Goal: Check status: Check status

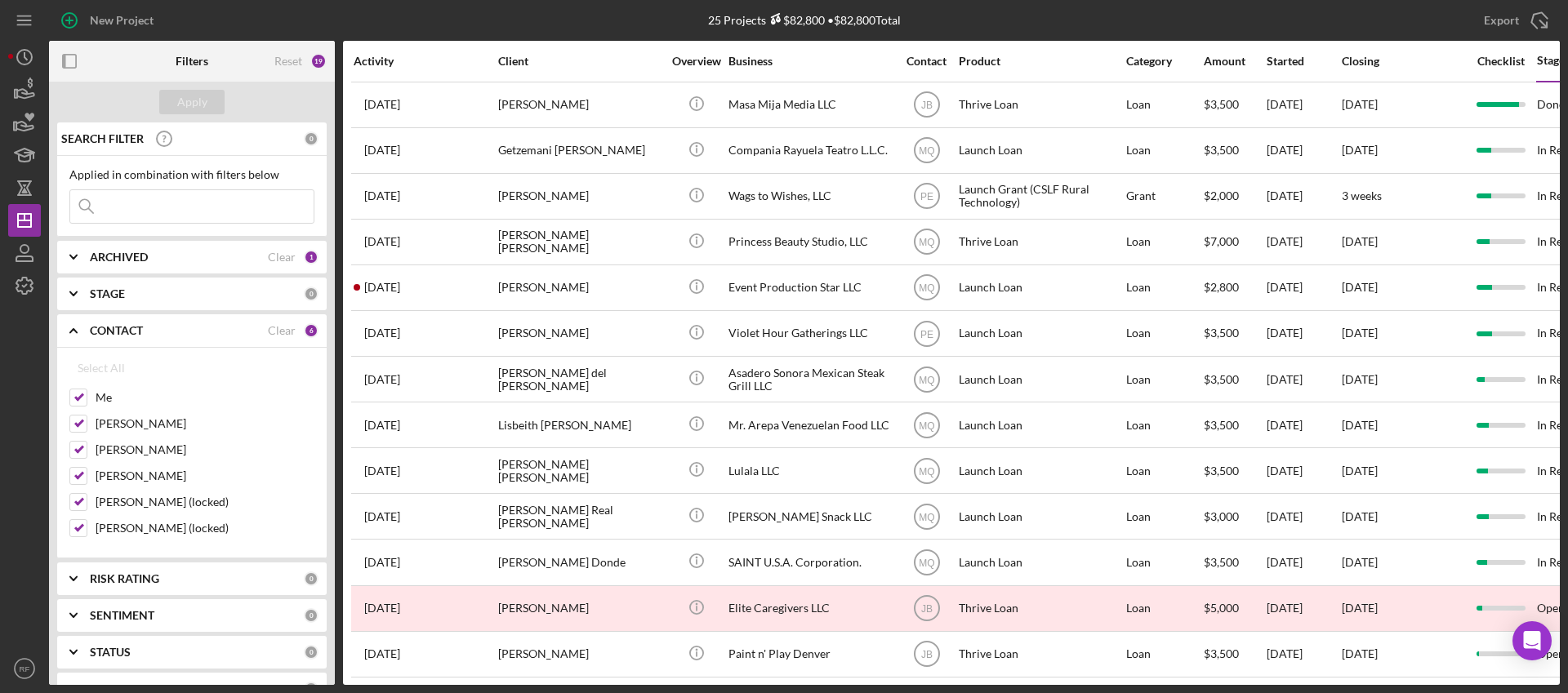
click at [291, 331] on div "CONTACT Clear 6" at bounding box center [204, 331] width 229 height 15
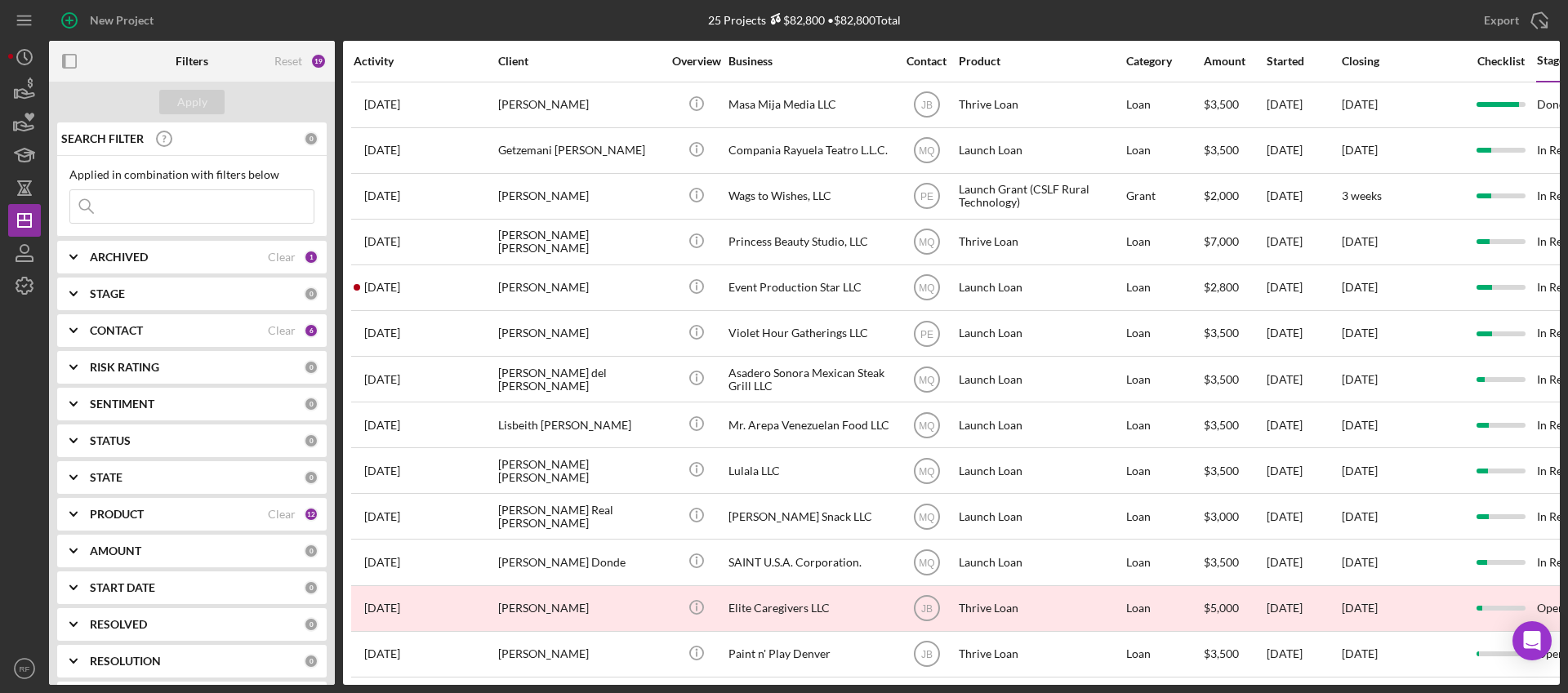
click at [130, 339] on div "CONTACT Clear 6" at bounding box center [204, 330] width 229 height 32
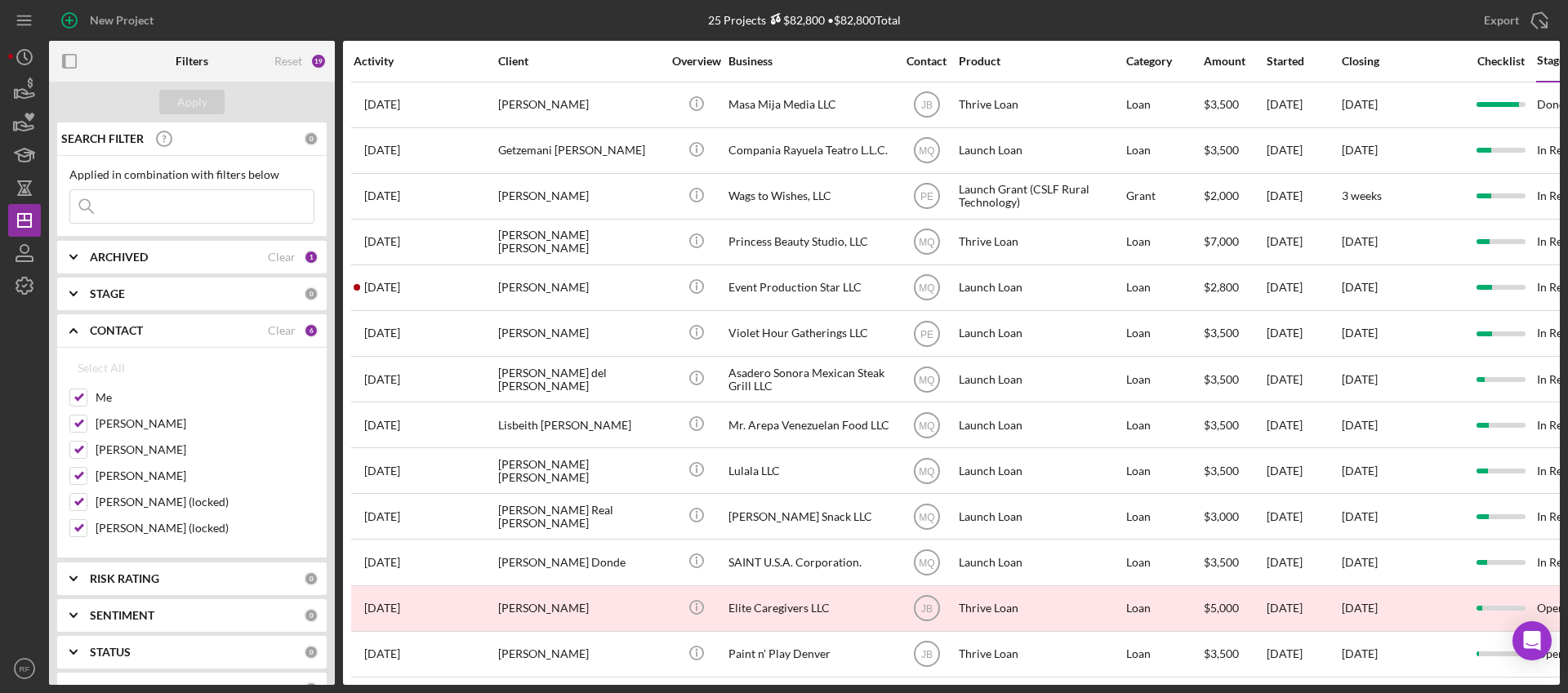
click at [292, 332] on div "CONTACT Clear 6" at bounding box center [204, 331] width 229 height 15
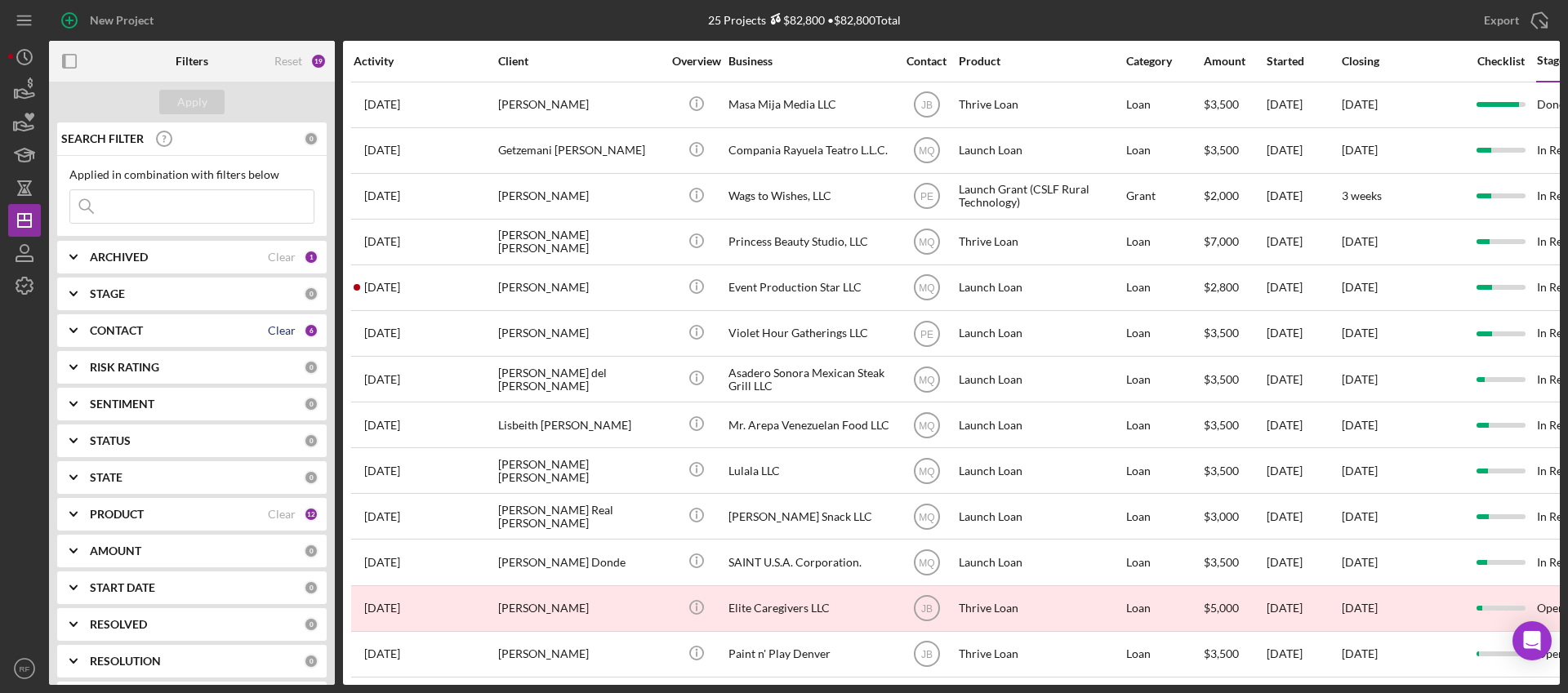
click at [278, 325] on div "Clear" at bounding box center [282, 331] width 28 height 13
click at [128, 328] on b "CONTACT" at bounding box center [116, 331] width 53 height 13
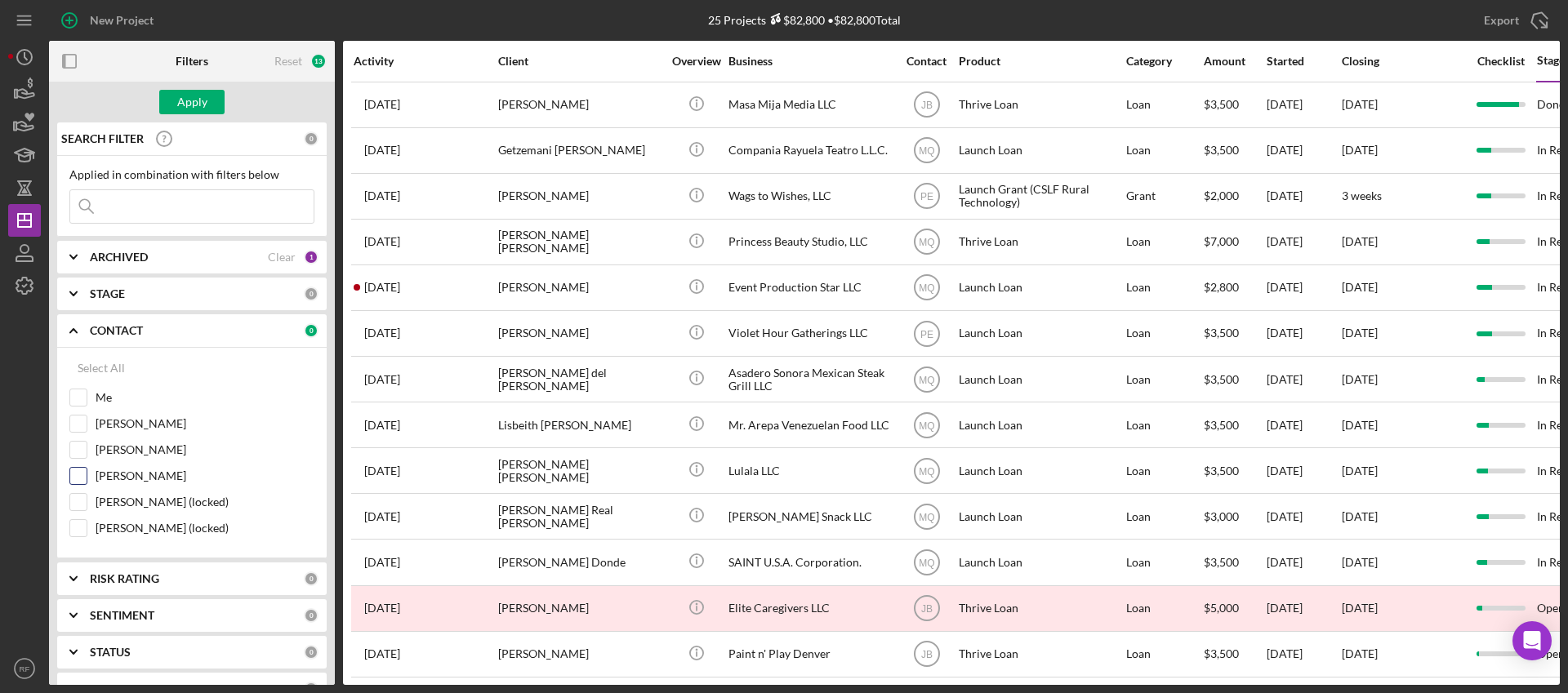
click at [115, 472] on label "[PERSON_NAME]" at bounding box center [205, 476] width 219 height 17
click at [87, 472] on input "[PERSON_NAME]" at bounding box center [79, 476] width 17 height 17
checkbox input "true"
click at [191, 103] on div "Apply" at bounding box center [192, 102] width 30 height 25
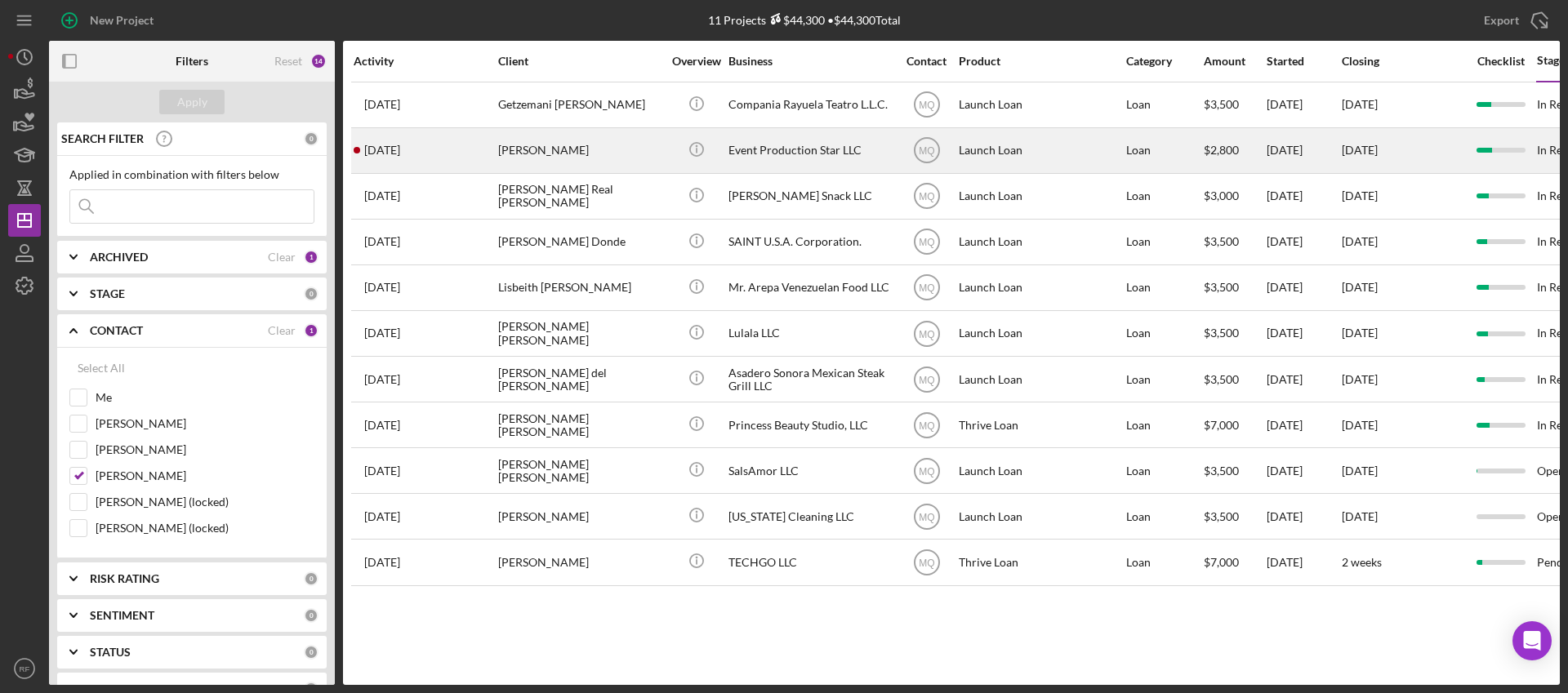
click at [795, 140] on div "Event Production Star LLC" at bounding box center [810, 151] width 163 height 43
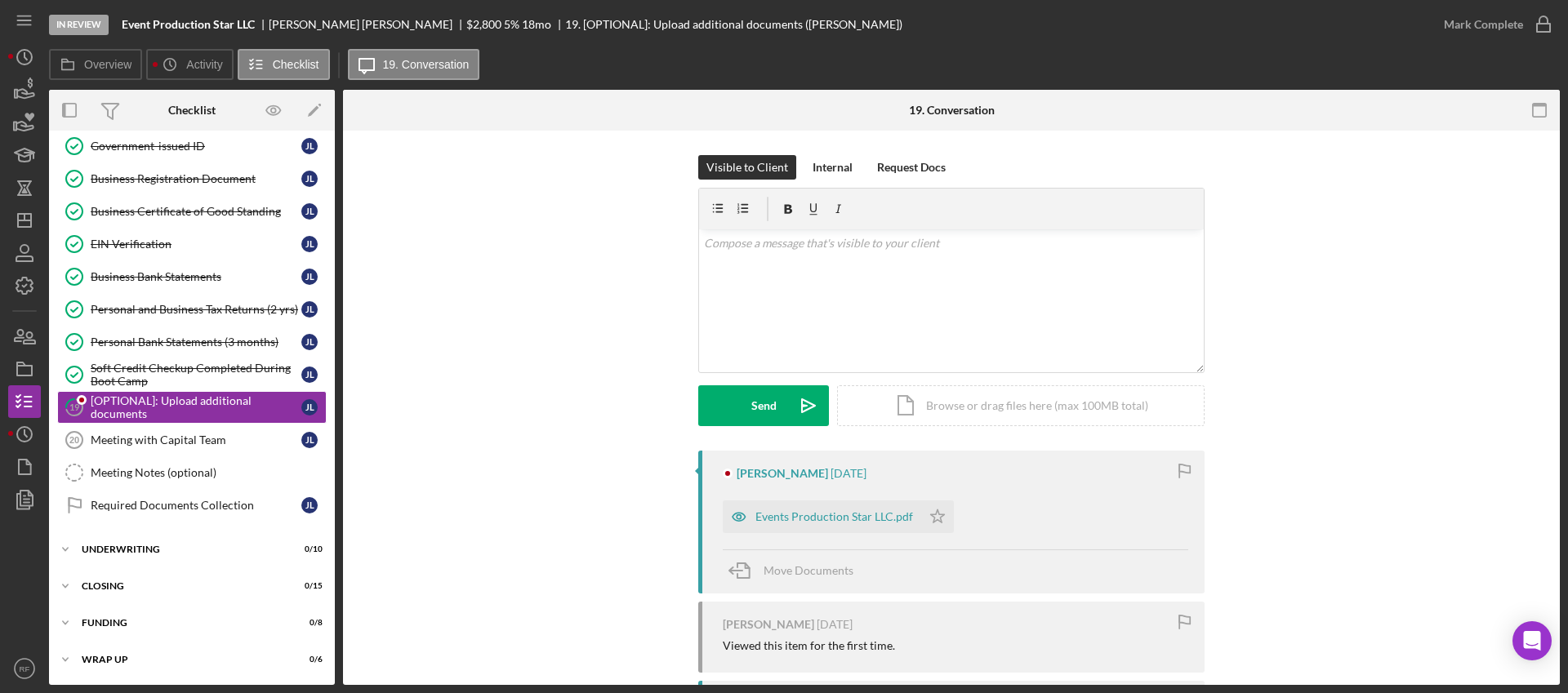
scroll to position [76, 0]
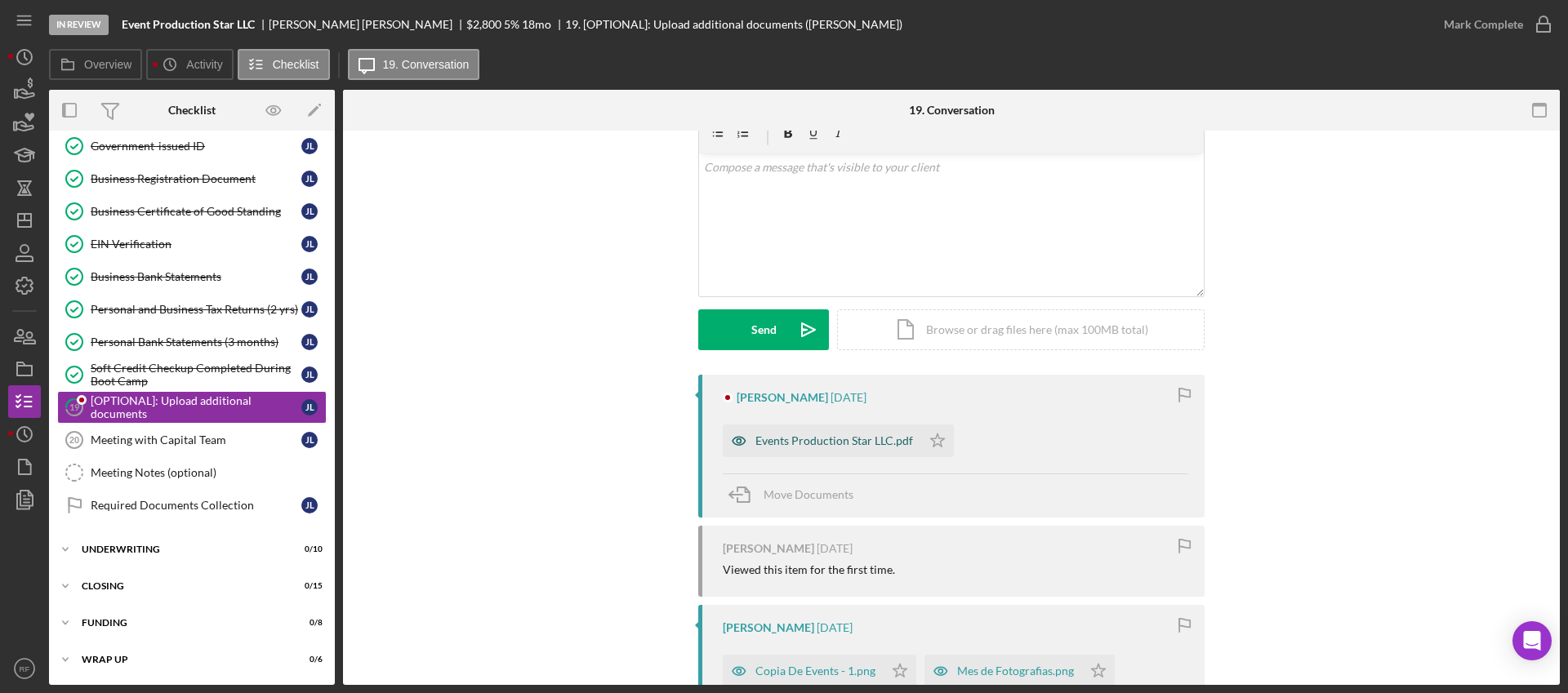
click at [837, 443] on div "Events Production Star LLC.pdf" at bounding box center [834, 441] width 157 height 13
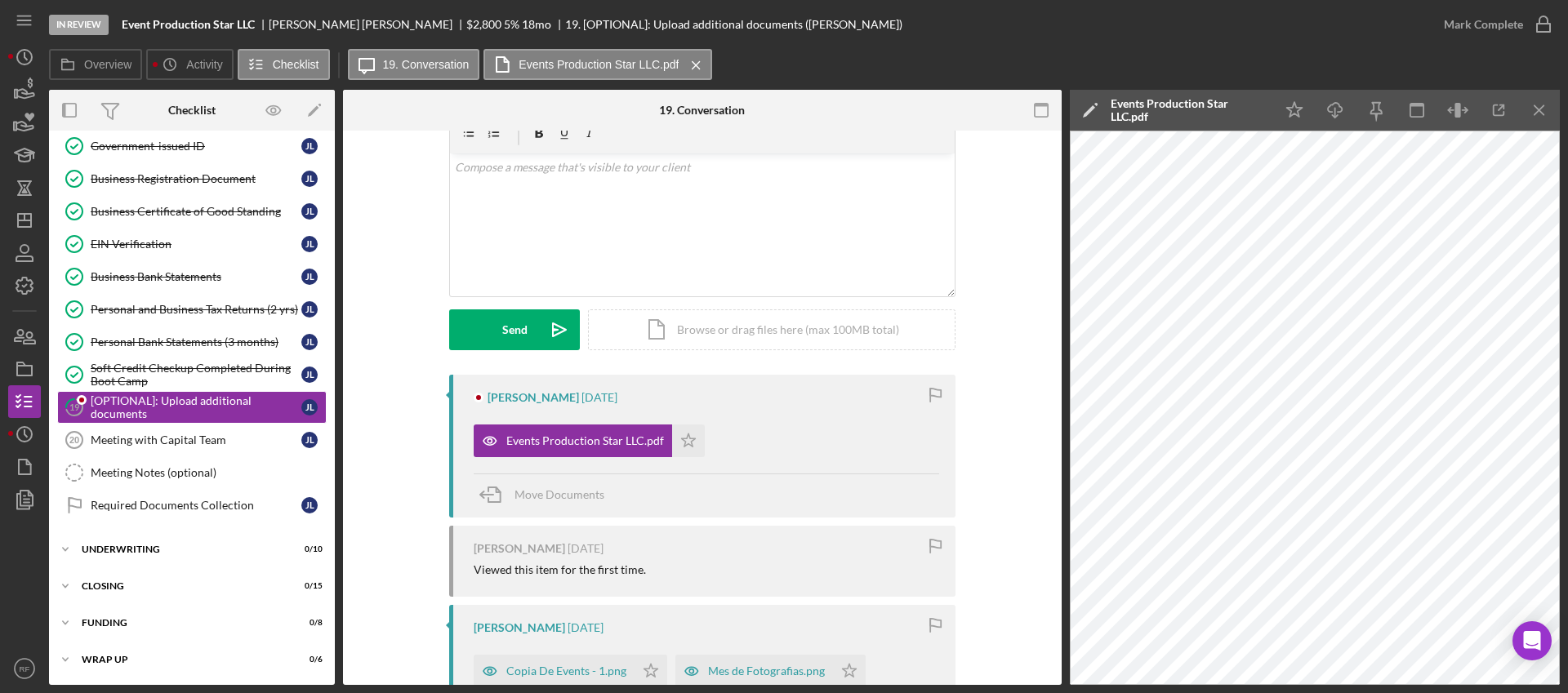
scroll to position [305, 0]
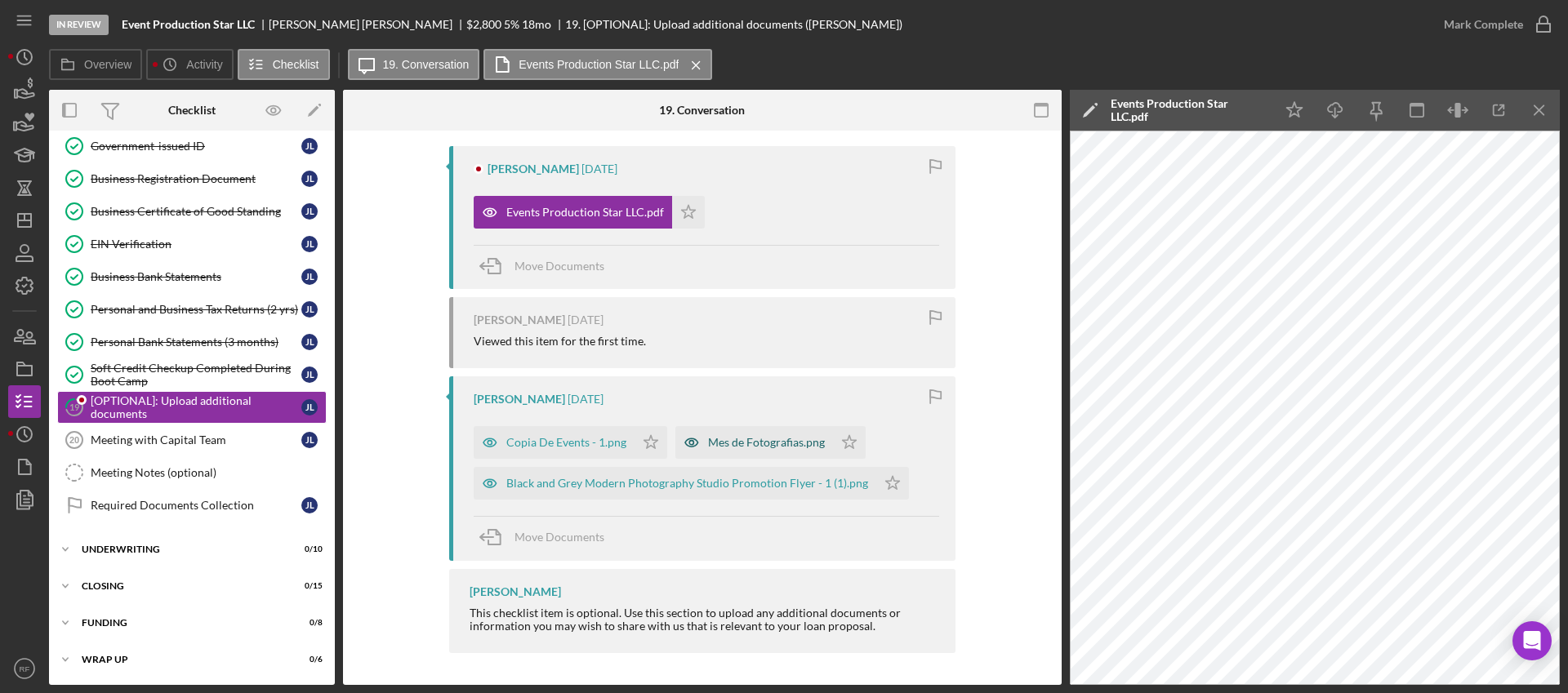
click at [775, 449] on div "Mes de Fotografias.png" at bounding box center [755, 442] width 157 height 32
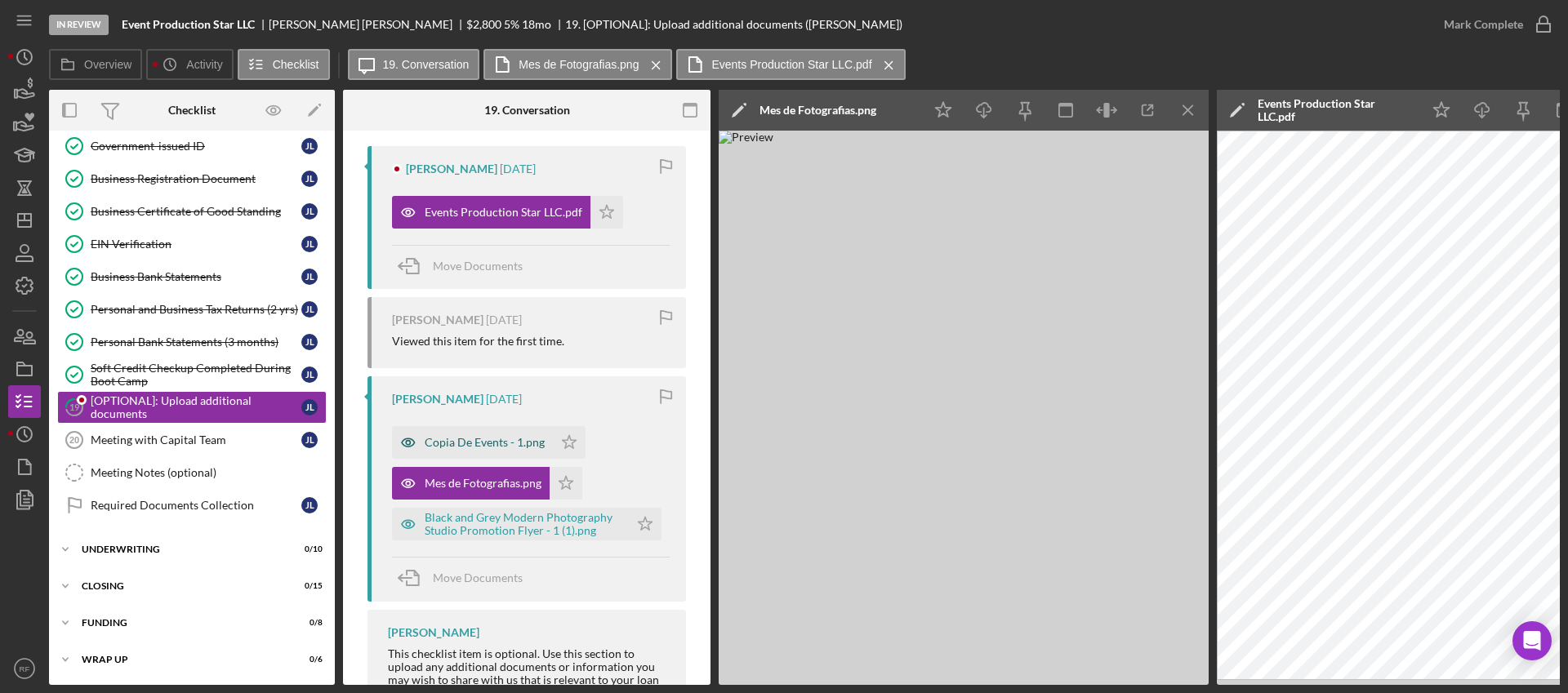
click at [495, 437] on div "Copia De Events - 1.png" at bounding box center [485, 443] width 120 height 13
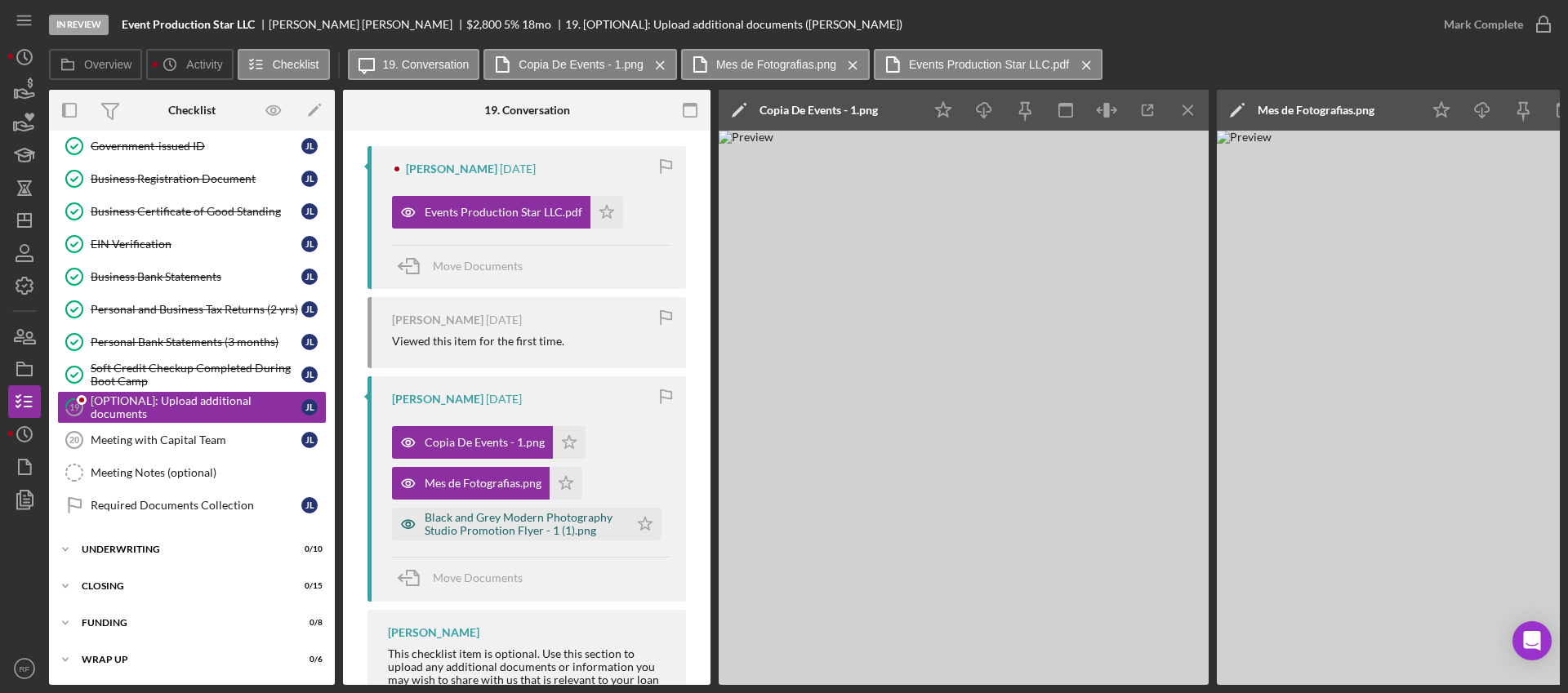
click at [483, 517] on div "Black and Grey Modern Photography Studio Promotion Flyer - 1 (1).png" at bounding box center [523, 524] width 196 height 26
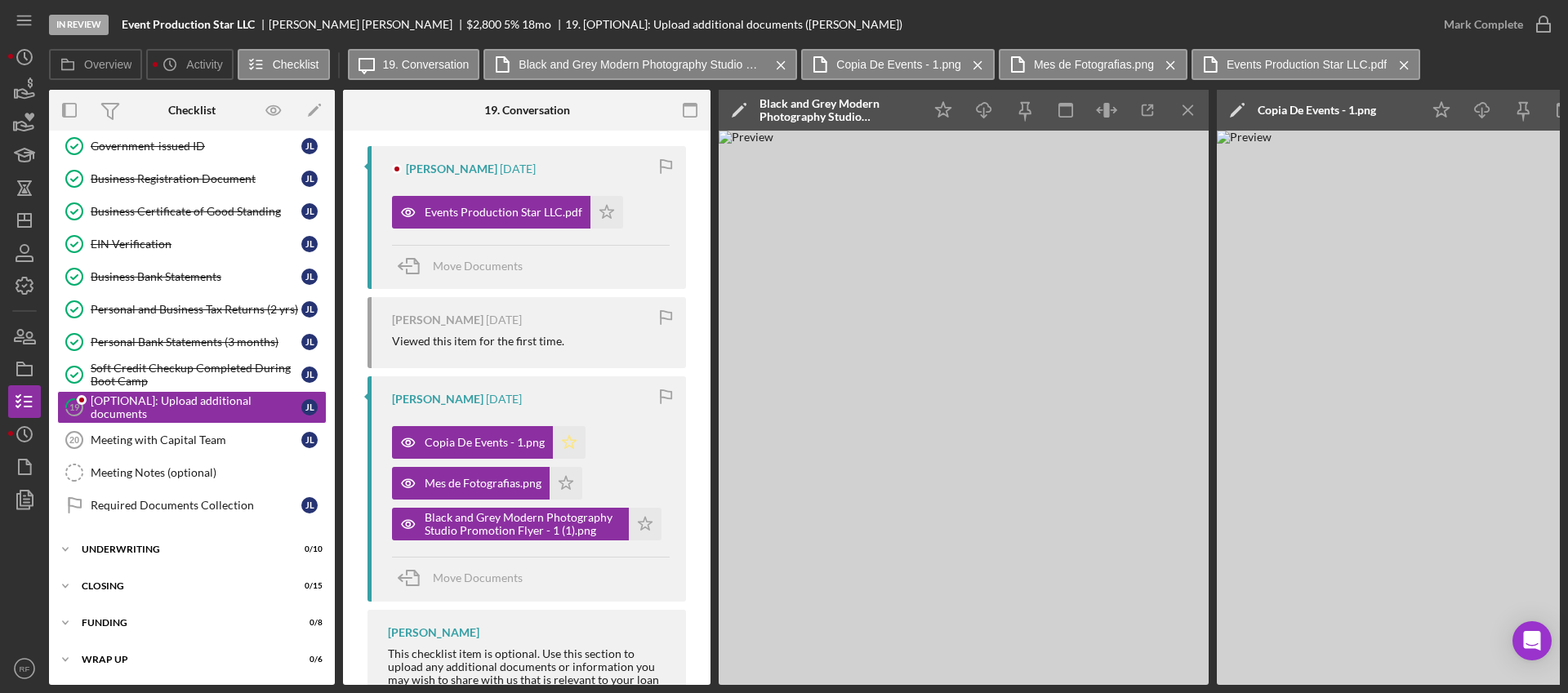
click at [574, 447] on icon "Icon/Star" at bounding box center [569, 442] width 32 height 32
click at [567, 490] on icon "Icon/Star" at bounding box center [566, 483] width 32 height 32
click at [630, 523] on icon "Icon/Star" at bounding box center [644, 523] width 32 height 32
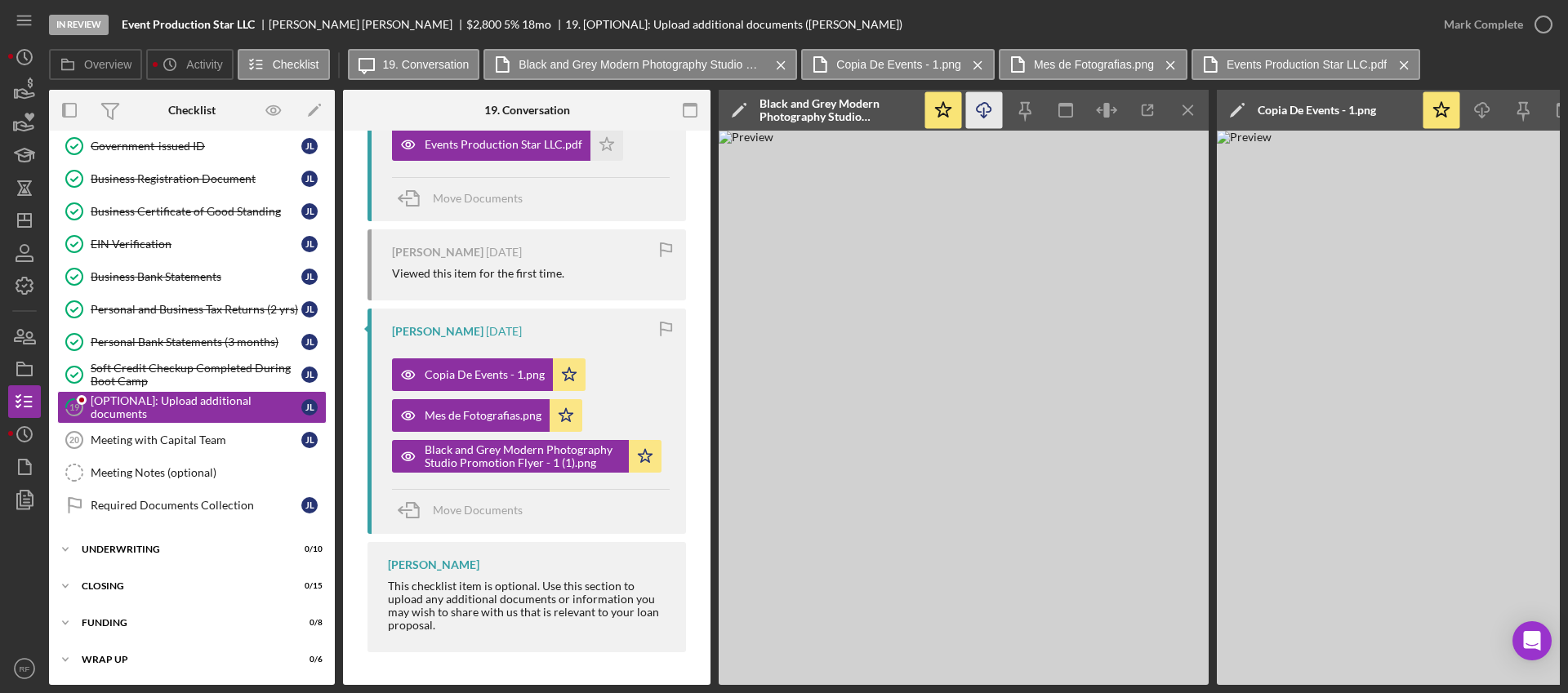
click at [989, 103] on icon "Icon/Download" at bounding box center [985, 110] width 36 height 36
click at [1484, 107] on icon "Icon/Download" at bounding box center [1483, 110] width 36 height 36
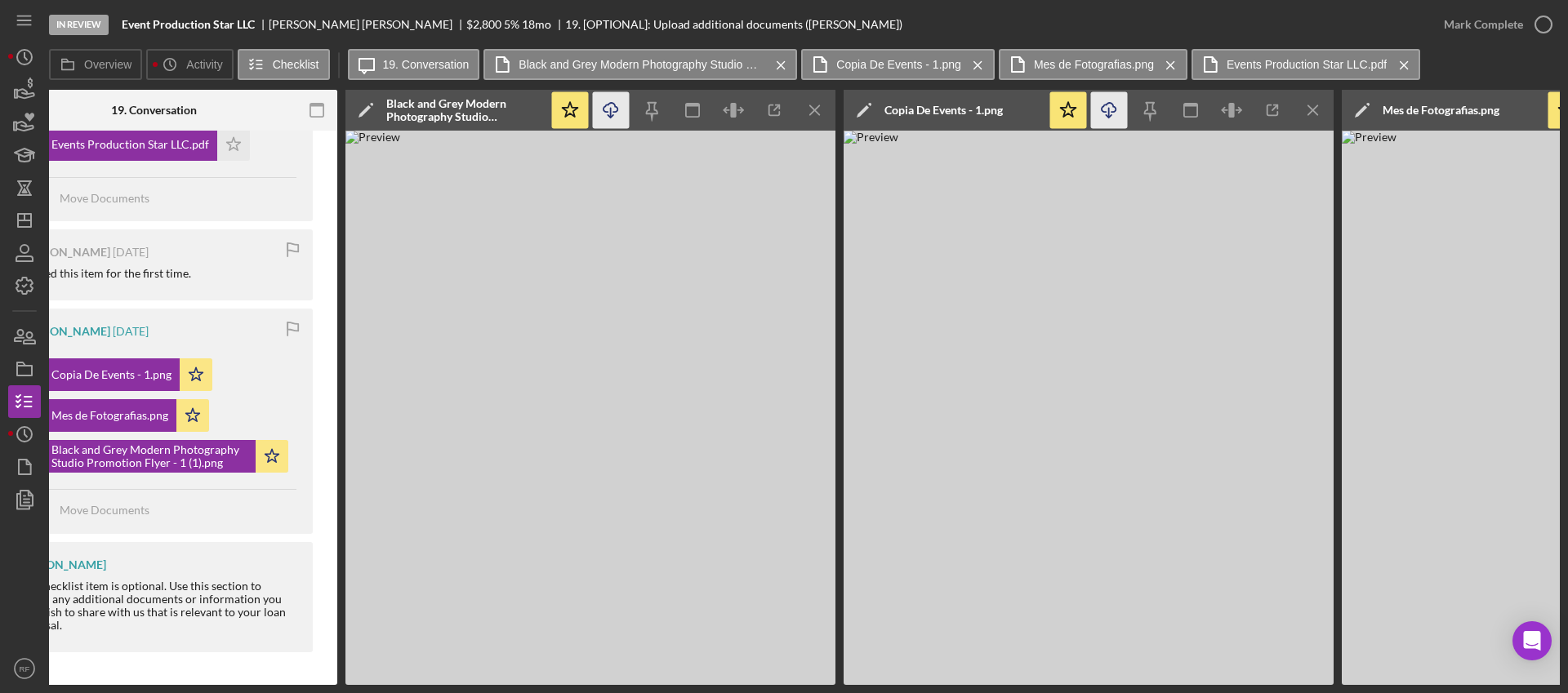
scroll to position [0, 610]
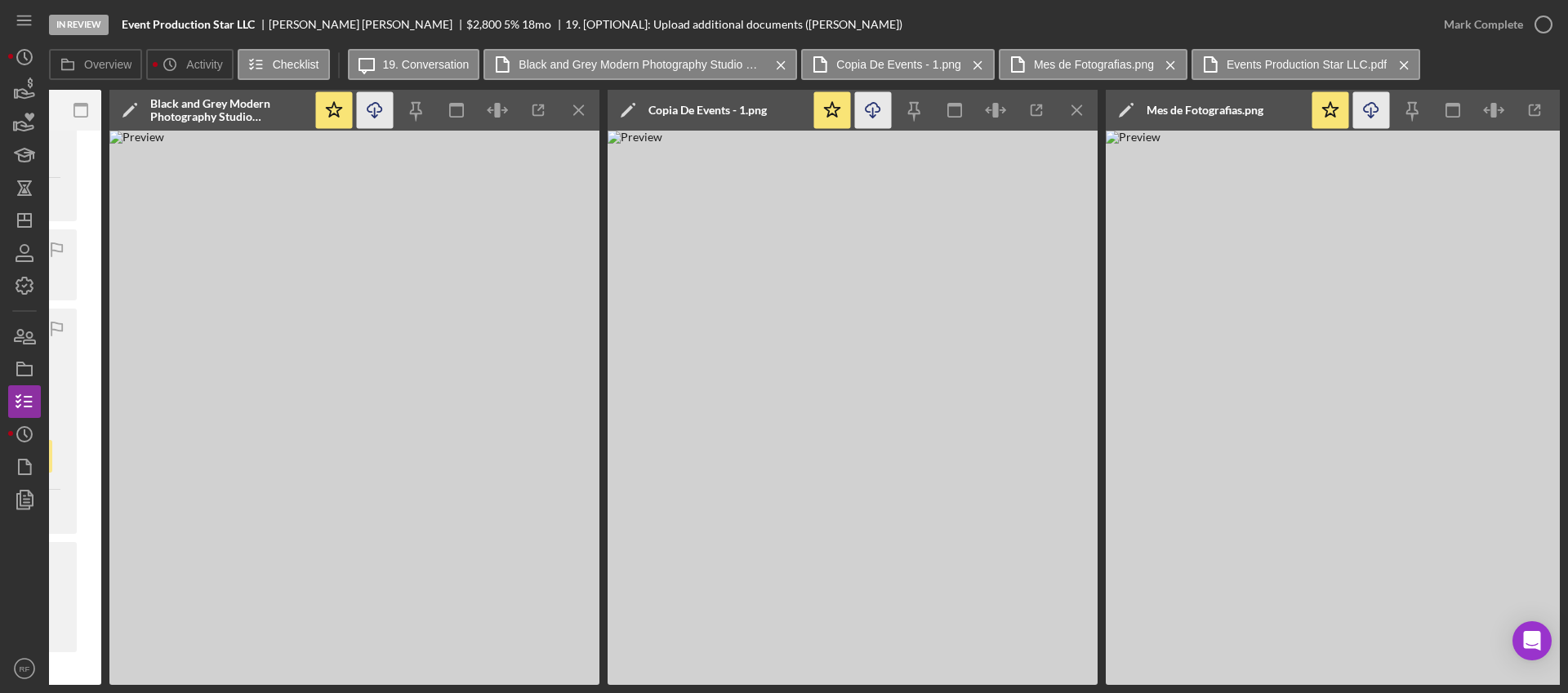
click at [1369, 118] on icon "Icon/Download" at bounding box center [1372, 110] width 36 height 36
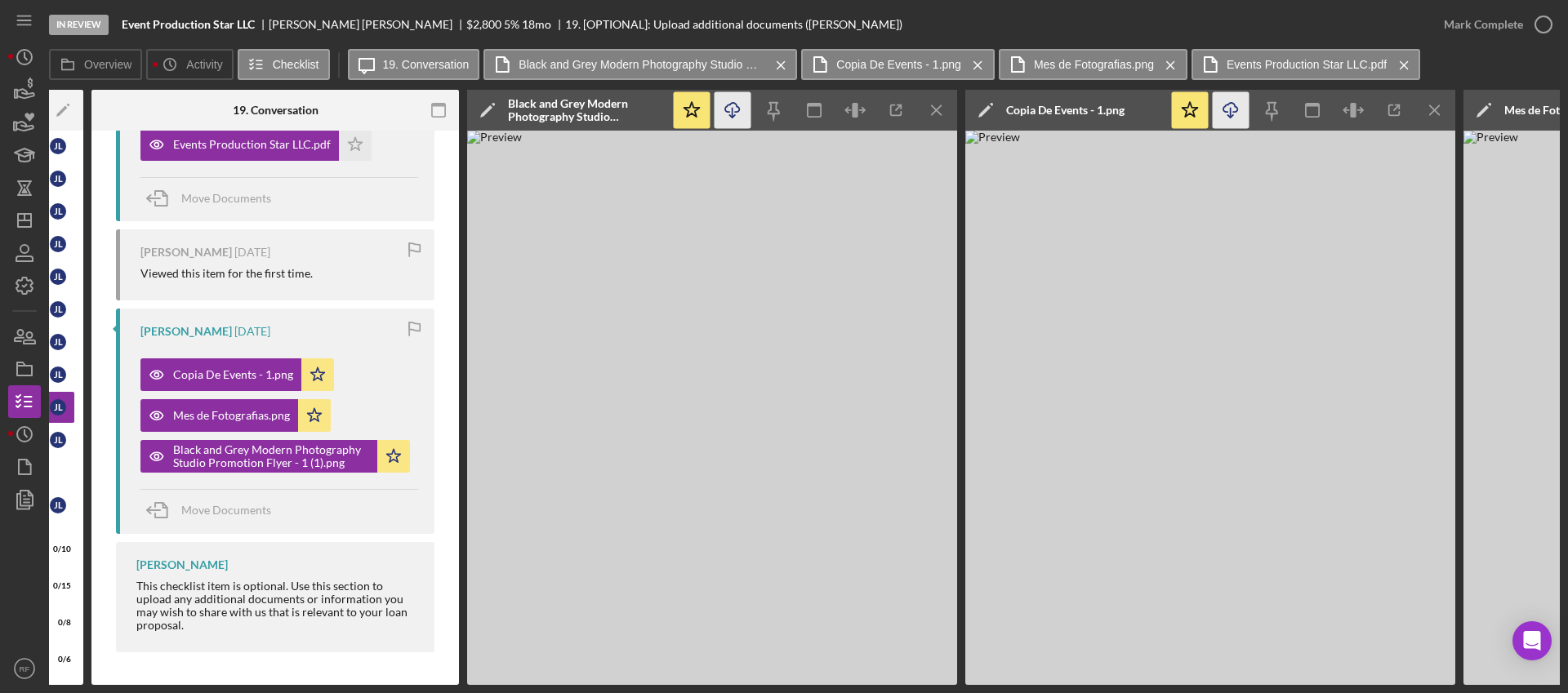
scroll to position [0, 0]
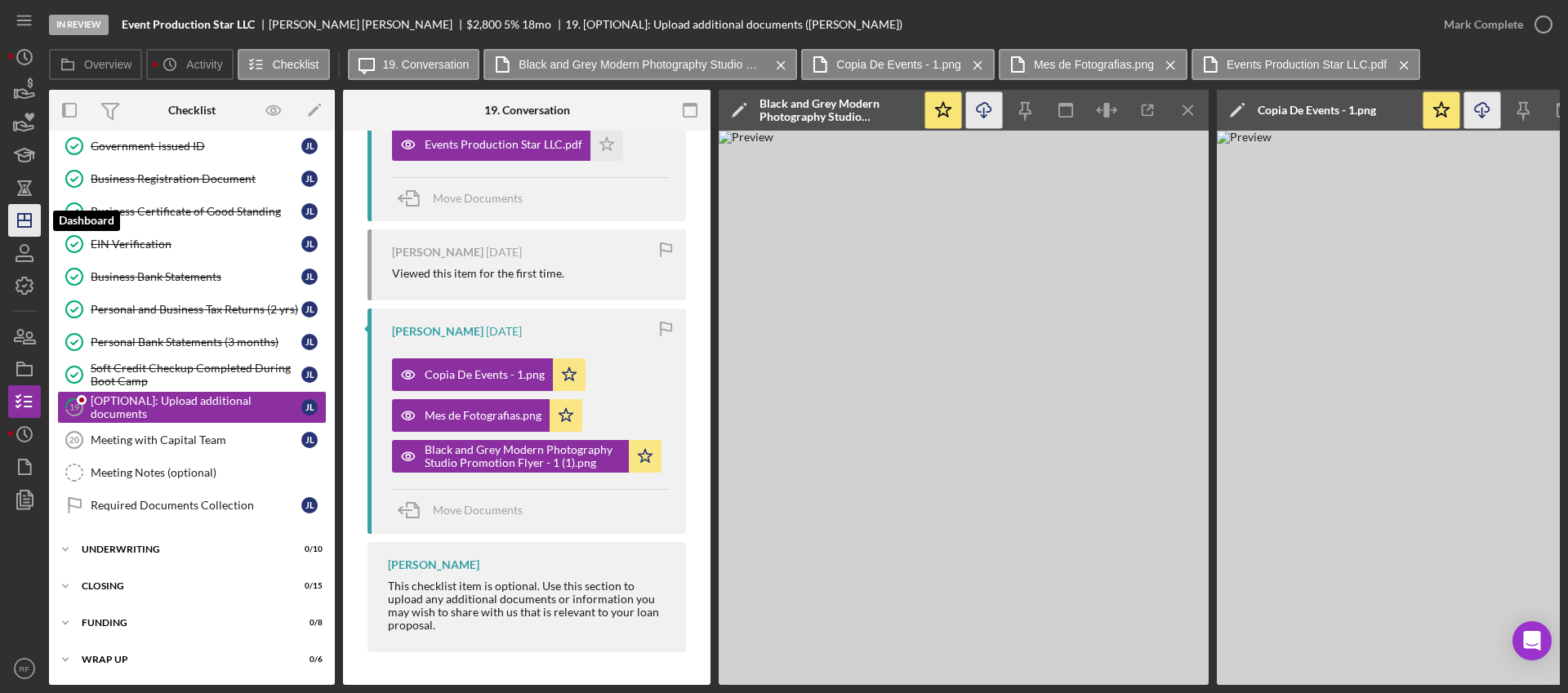
click at [24, 229] on icon "Icon/Dashboard" at bounding box center [24, 220] width 41 height 41
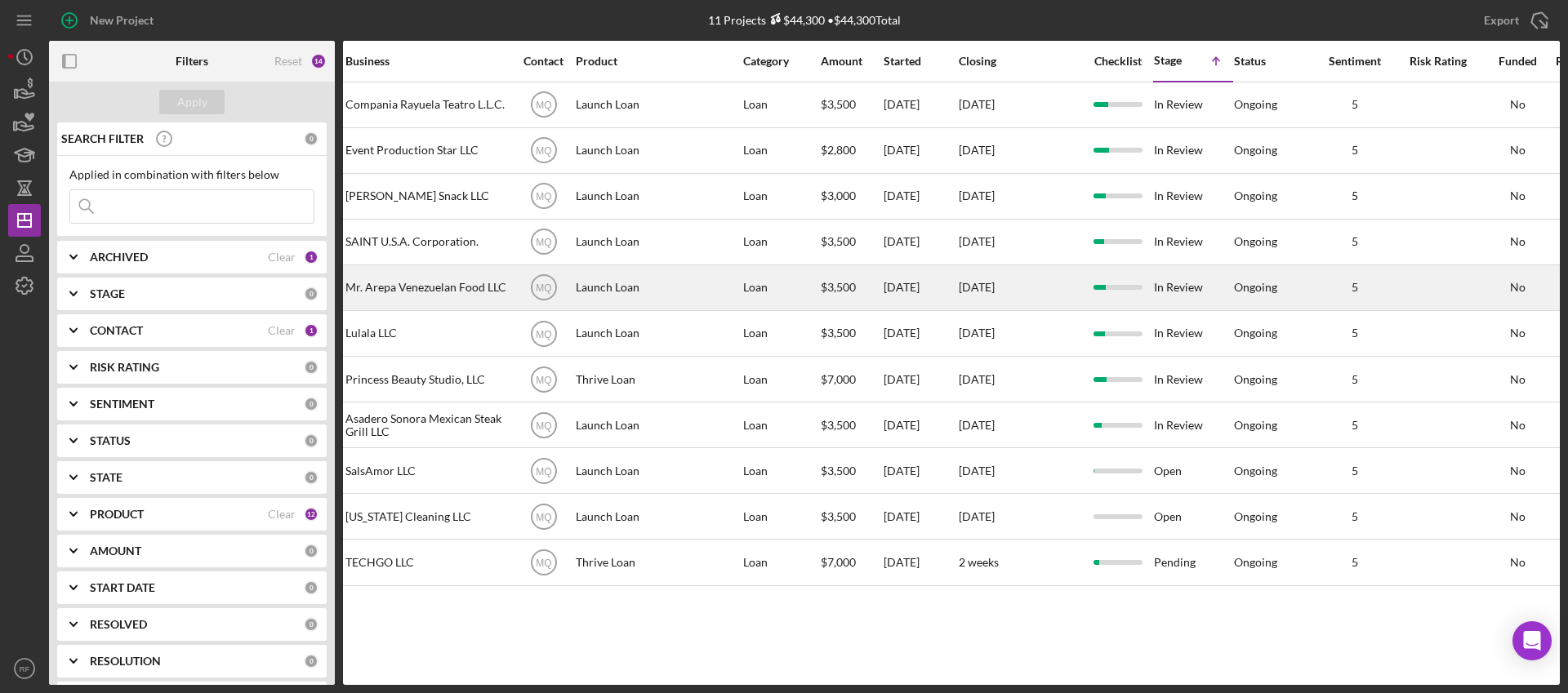
scroll to position [0, 381]
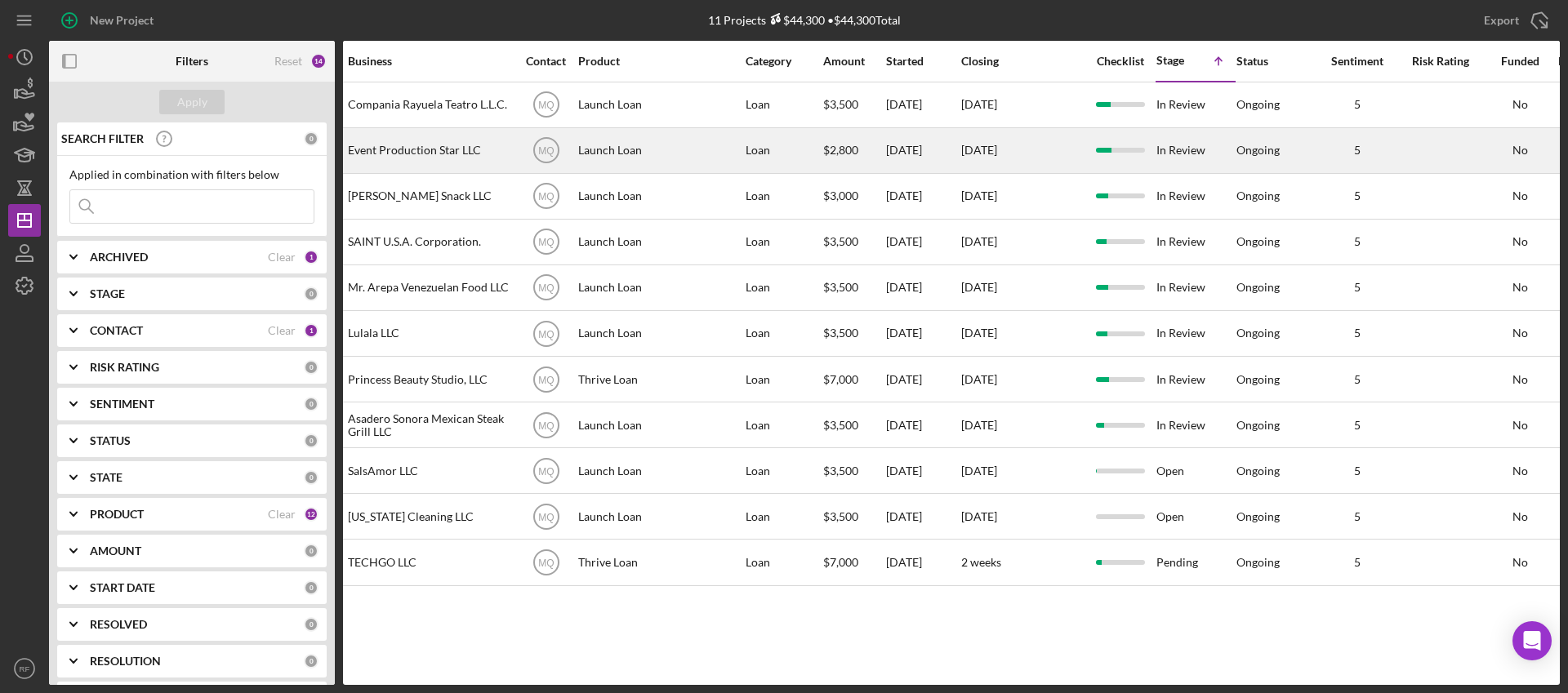
click at [458, 159] on div "Event Production Star LLC" at bounding box center [429, 151] width 163 height 43
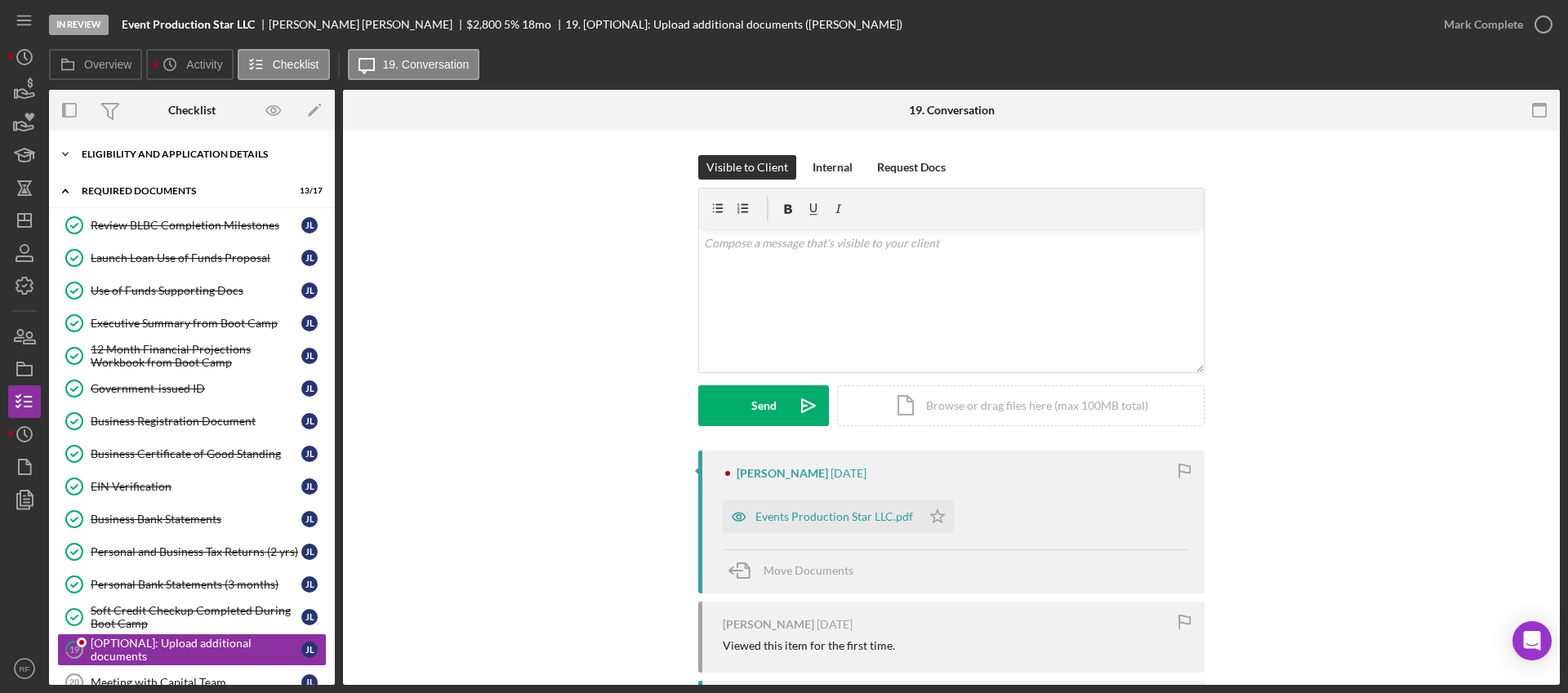
click at [159, 152] on div "Eligibility and Application Details" at bounding box center [198, 154] width 233 height 10
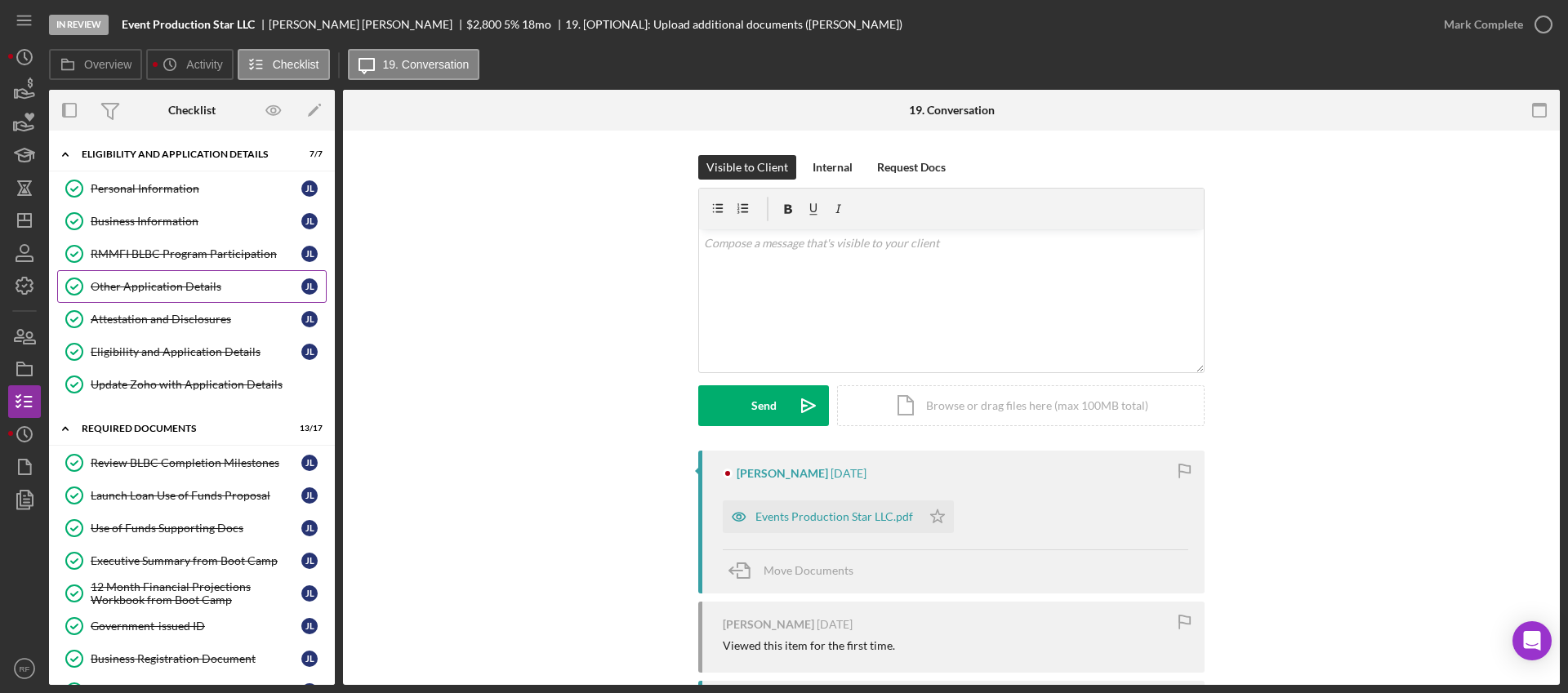
click at [149, 291] on div "Other Application Details" at bounding box center [195, 286] width 210 height 13
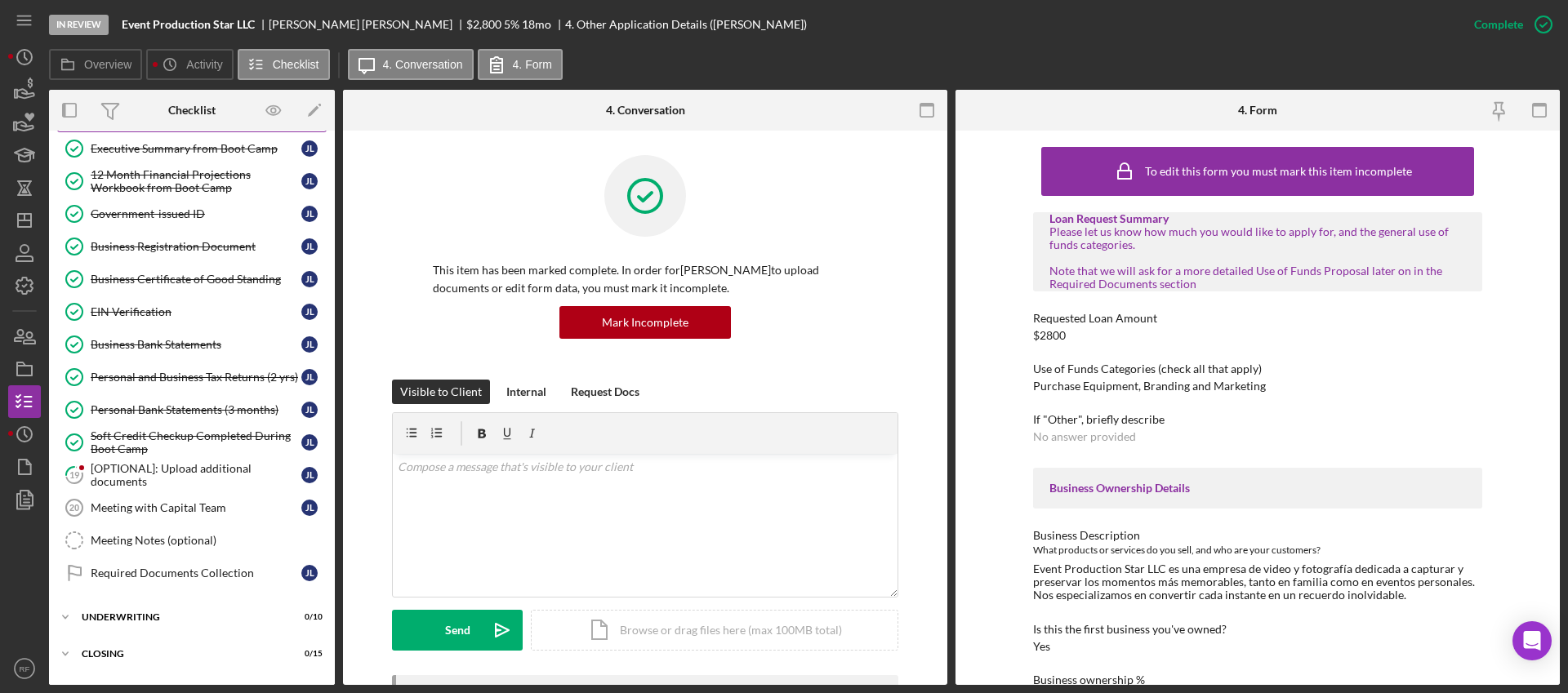
scroll to position [480, 0]
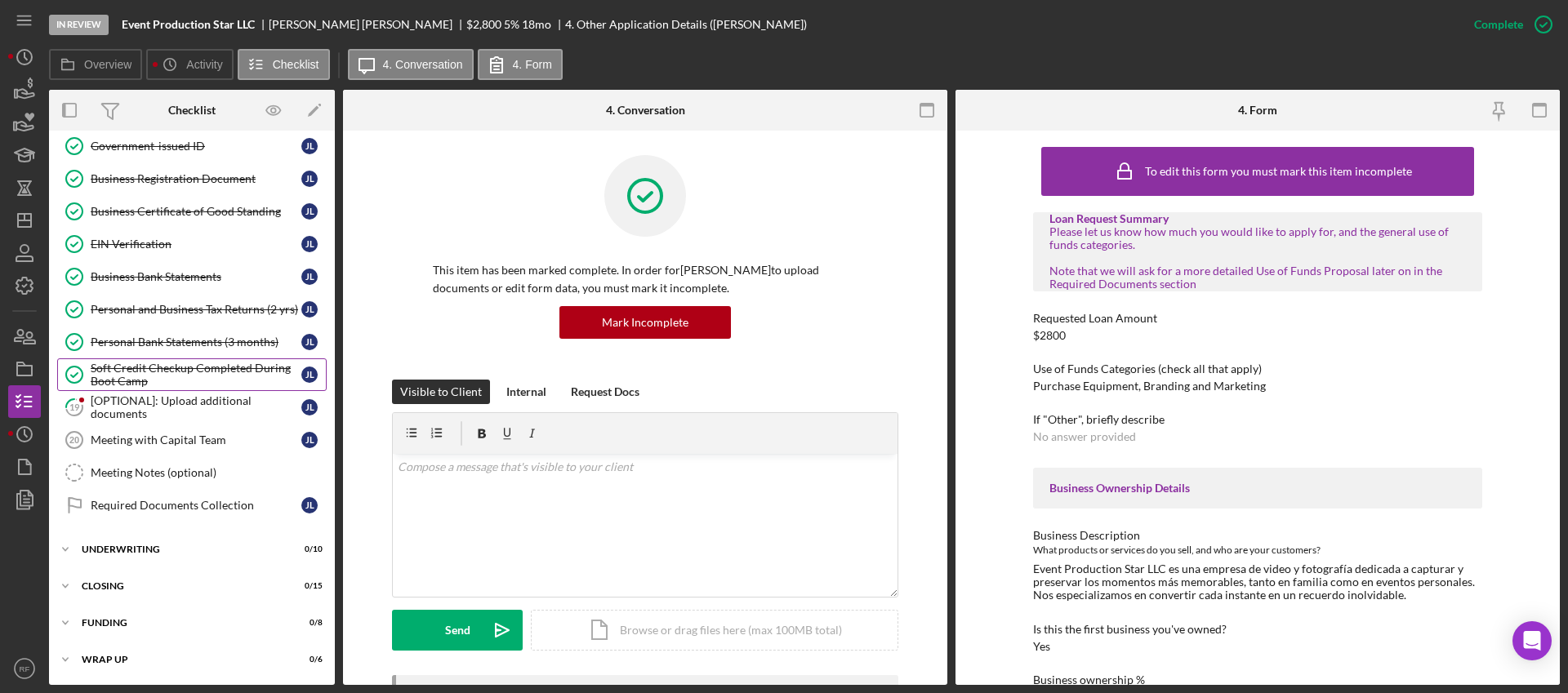
click at [172, 378] on div "Soft Credit Checkup Completed During Boot Camp" at bounding box center [195, 375] width 210 height 26
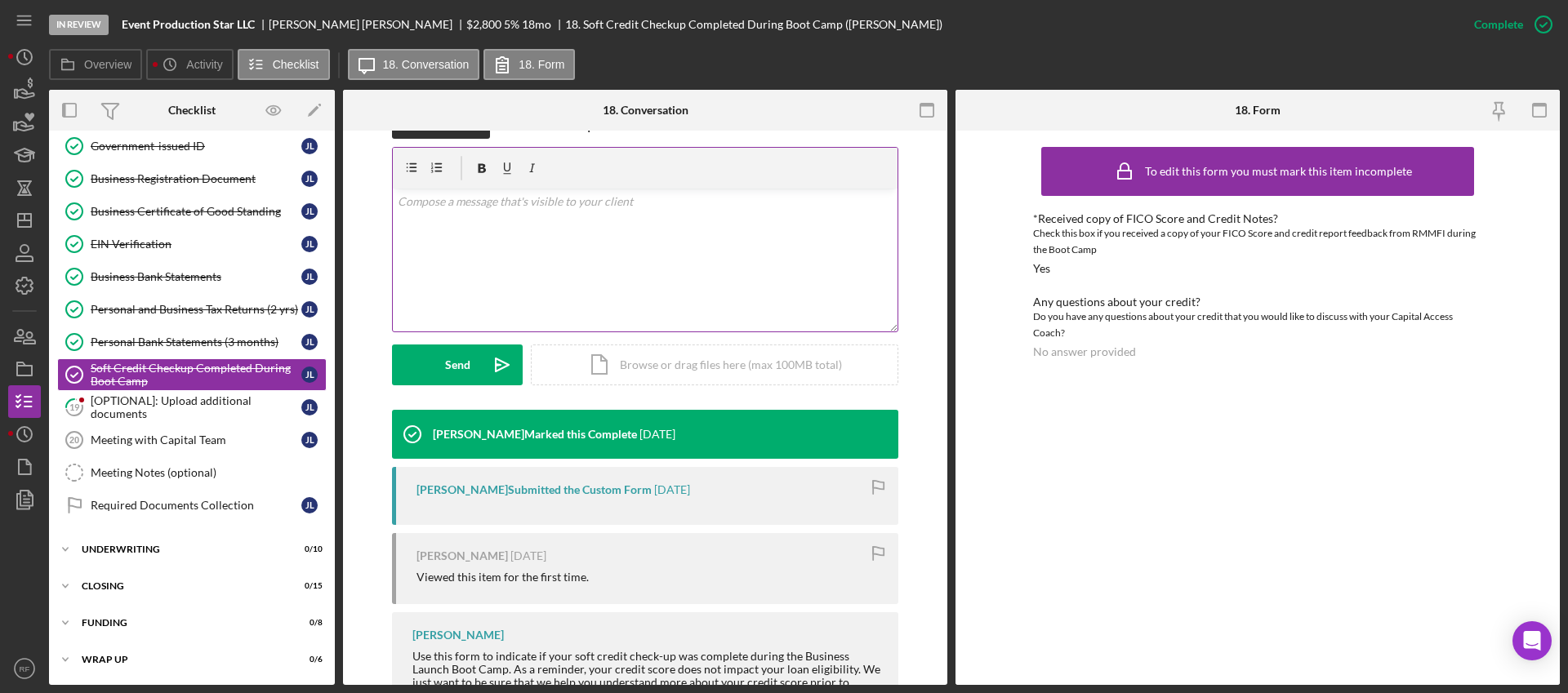
scroll to position [323, 0]
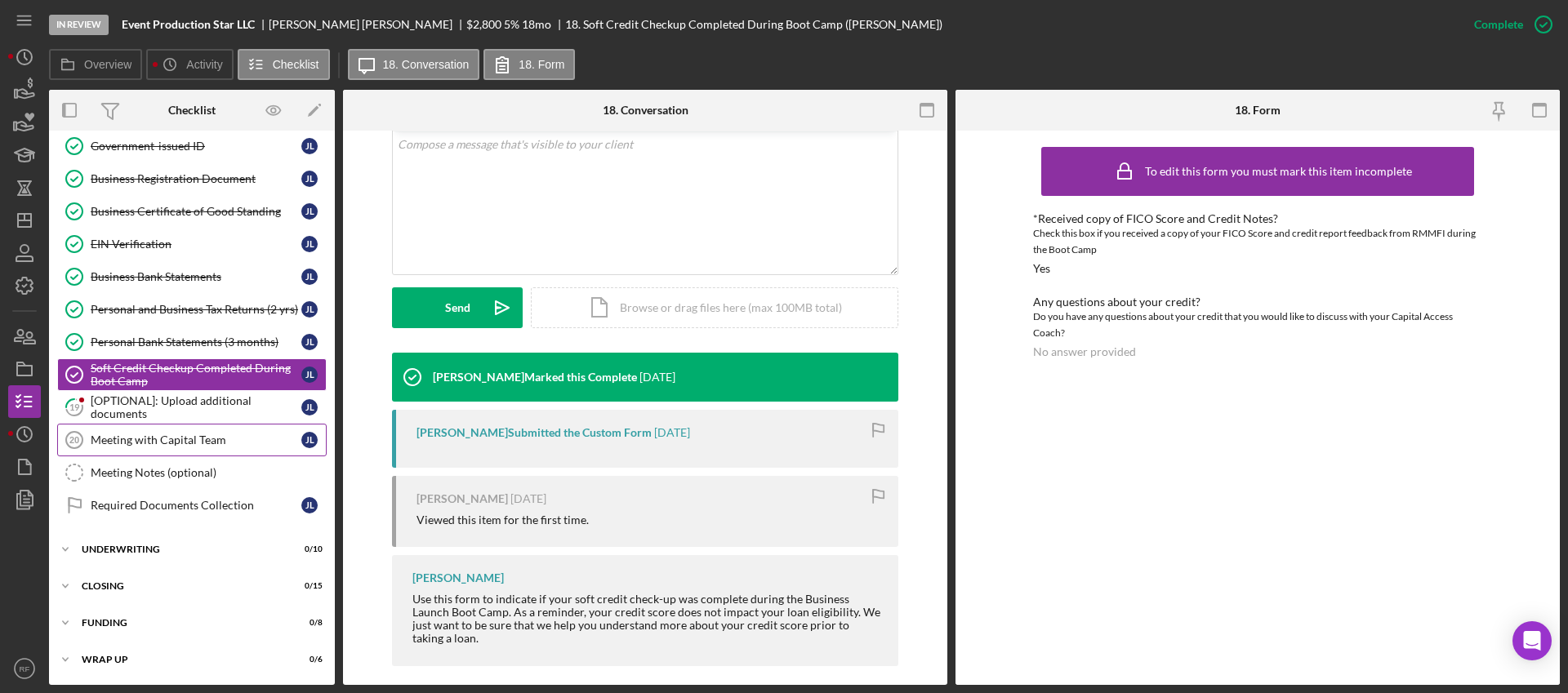
click at [205, 424] on link "Meeting with Capital Team 20 Meeting with Capital Team [PERSON_NAME]" at bounding box center [191, 440] width 269 height 32
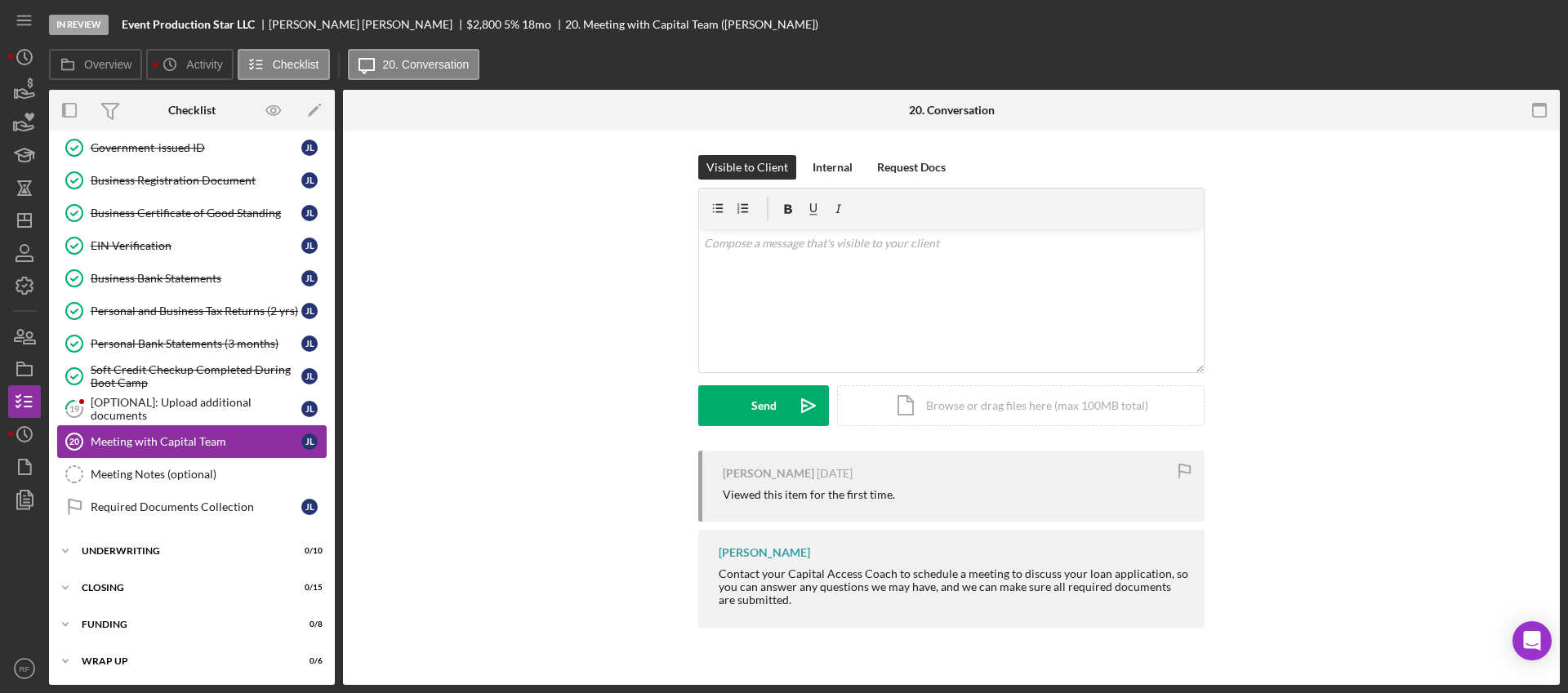
scroll to position [480, 0]
click at [202, 416] on div "[OPTIONAL]: Upload additional documents" at bounding box center [195, 407] width 210 height 26
